Goal: Contribute content: Add original content to the website for others to see

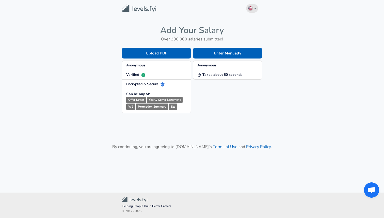
click at [253, 11] on button "English ([GEOGRAPHIC_DATA]) Change" at bounding box center [252, 8] width 12 height 9
click at [213, 55] on button "Enter Manually" at bounding box center [227, 53] width 69 height 11
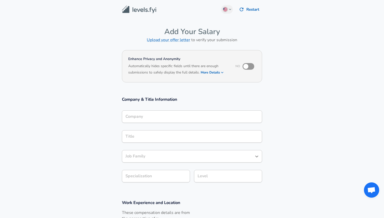
click at [251, 65] on input "checkbox" at bounding box center [245, 66] width 29 height 10
checkbox input "true"
click at [170, 113] on input "Company" at bounding box center [192, 116] width 136 height 8
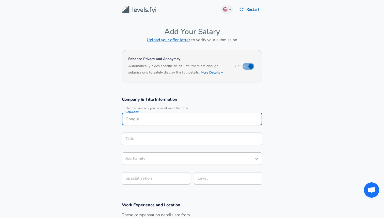
scroll to position [5, 0]
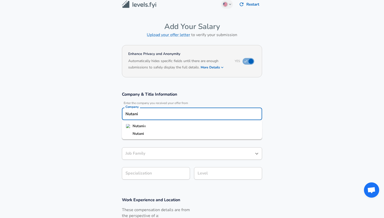
click at [147, 125] on li "Nutani x" at bounding box center [192, 126] width 140 height 8
type input "Nutanix"
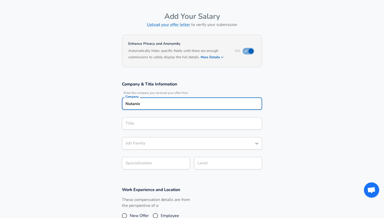
click at [152, 127] on input "Title" at bounding box center [192, 123] width 136 height 8
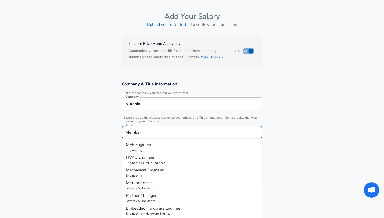
type input "Member"
